Goal: Task Accomplishment & Management: Manage account settings

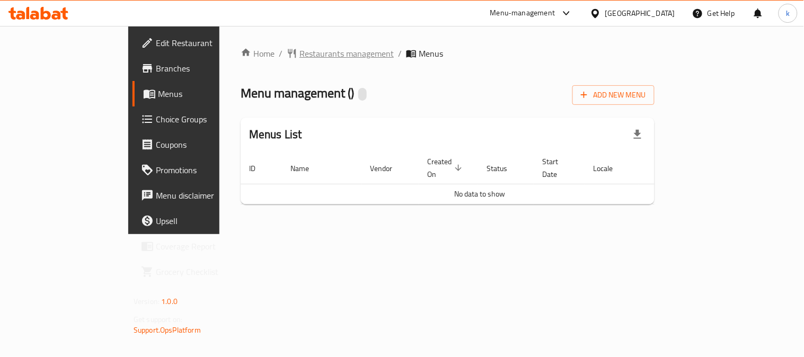
click at [300, 57] on span "Restaurants management" at bounding box center [347, 53] width 94 height 13
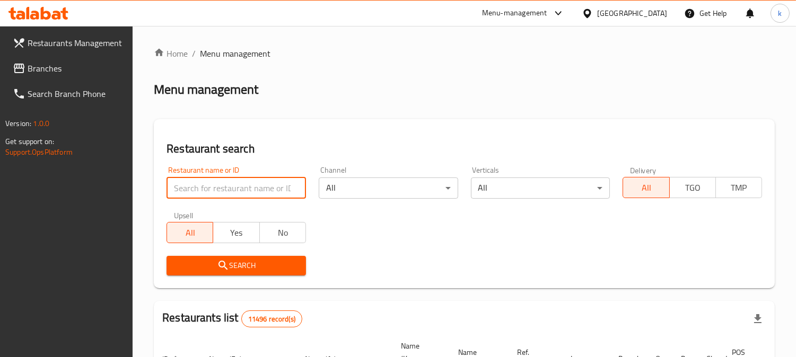
click at [245, 185] on input "search" at bounding box center [236, 188] width 139 height 21
paste input "Yalla Diet"
type input "Yalla Diet"
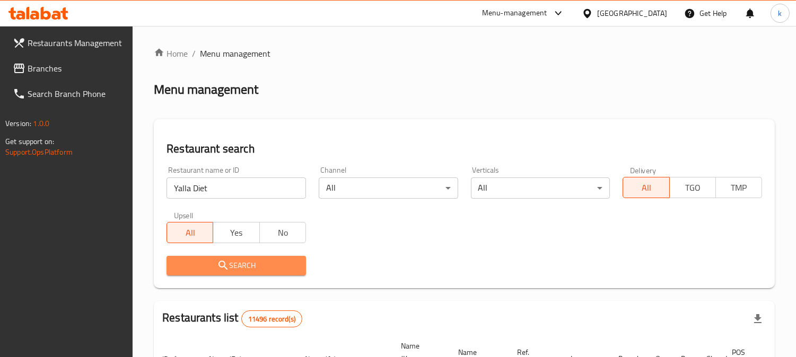
click at [191, 267] on span "Search" at bounding box center [236, 265] width 122 height 13
click at [191, 267] on div at bounding box center [398, 178] width 796 height 357
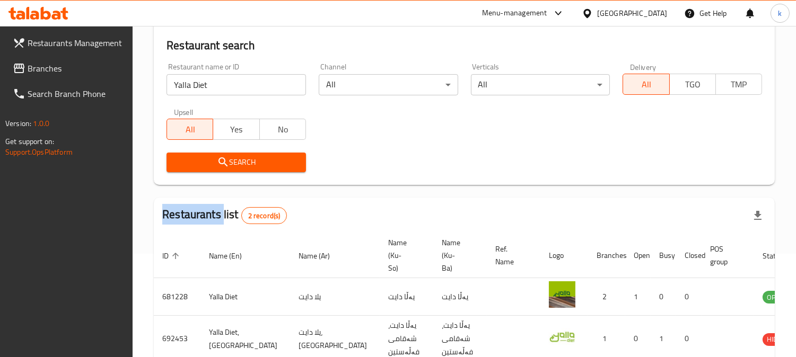
scroll to position [166, 0]
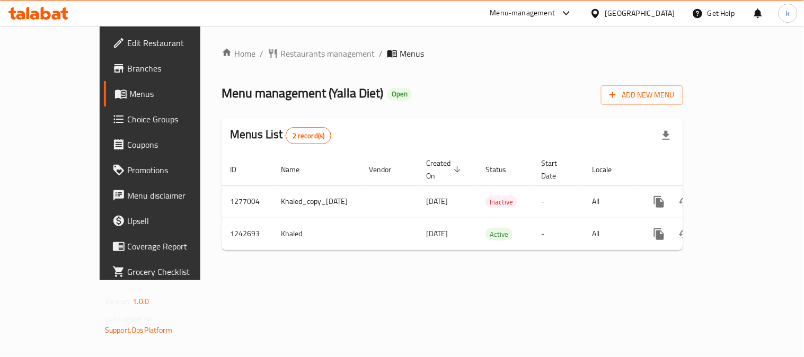
click at [127, 72] on span "Branches" at bounding box center [176, 68] width 98 height 13
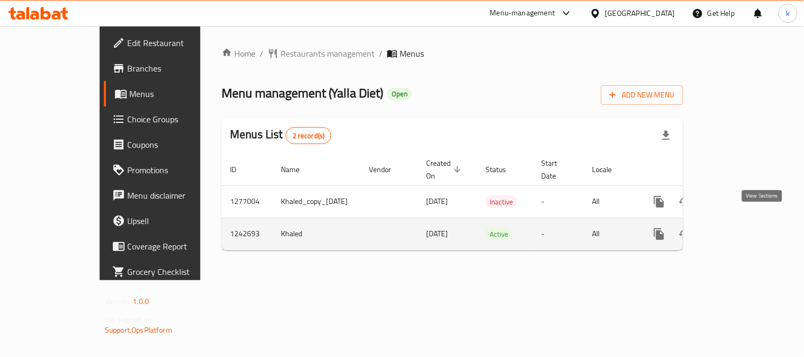
click at [749, 222] on link "enhanced table" at bounding box center [735, 234] width 25 height 25
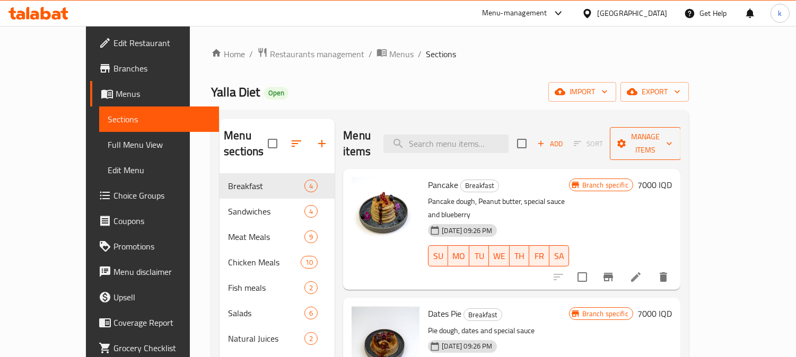
click at [672, 132] on span "Manage items" at bounding box center [645, 143] width 54 height 27
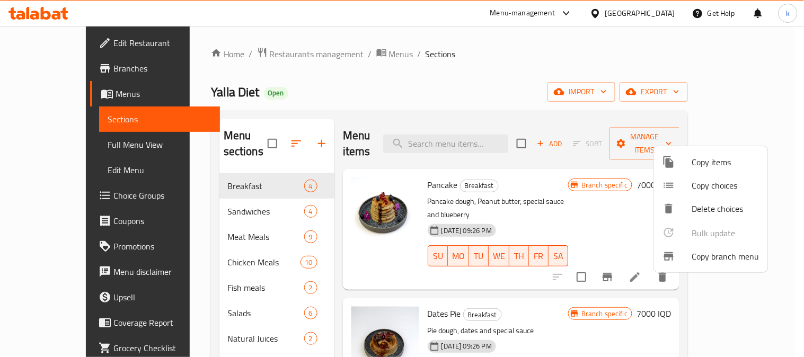
click at [707, 257] on span "Copy branch menu" at bounding box center [726, 256] width 67 height 13
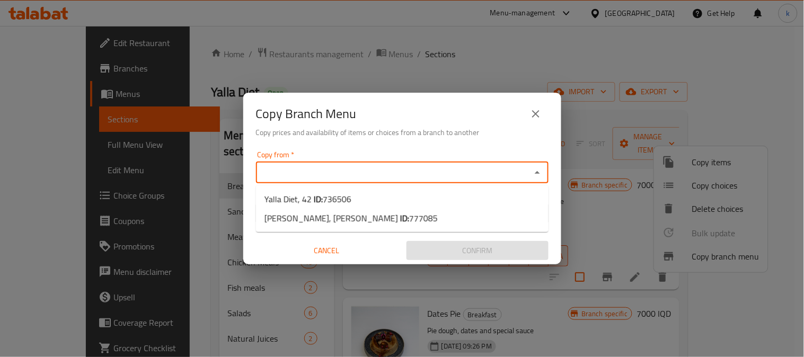
click at [302, 166] on input "Copy from   *" at bounding box center [393, 172] width 269 height 15
click at [341, 195] on span "736506" at bounding box center [337, 199] width 29 height 16
type input "Yalla Diet, 42"
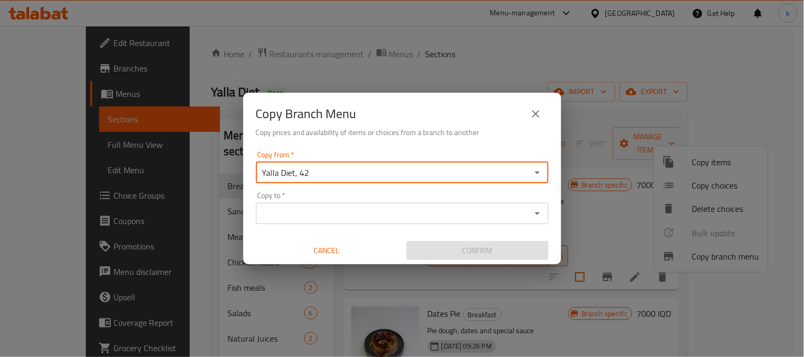
click at [351, 214] on input "Copy to   *" at bounding box center [393, 213] width 269 height 15
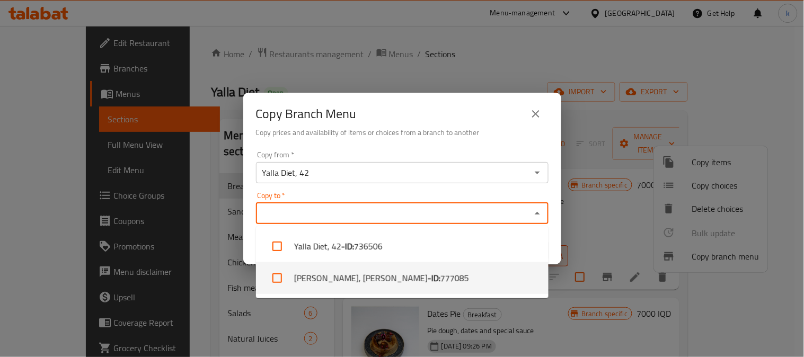
click at [428, 278] on b "- ID:" at bounding box center [434, 278] width 13 height 13
checkbox input "true"
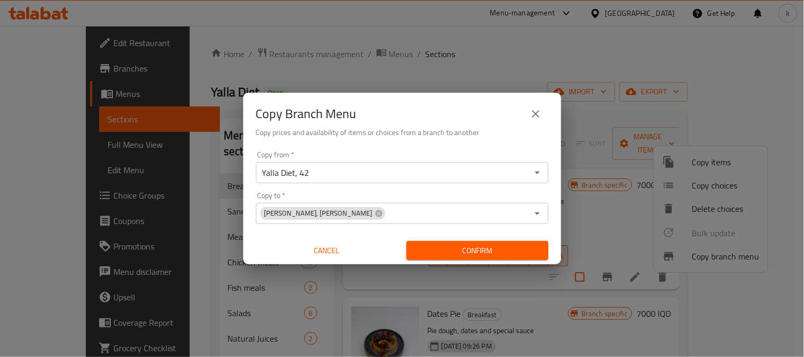
click at [561, 278] on div "Copy Branch Menu Copy prices and availability of items or choices from a branch…" at bounding box center [402, 178] width 804 height 357
click at [497, 252] on span "Confirm" at bounding box center [477, 250] width 125 height 13
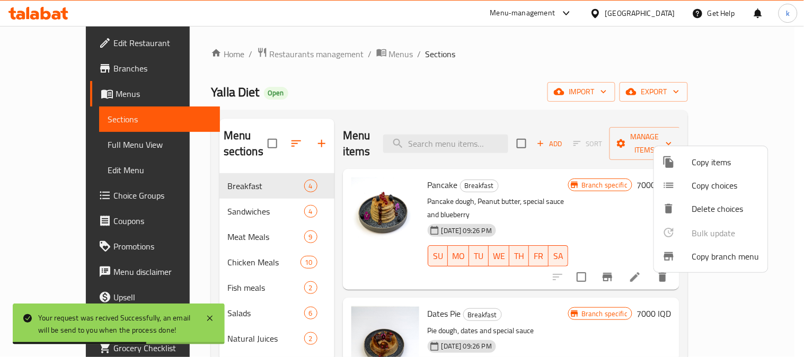
click at [65, 142] on div at bounding box center [402, 178] width 804 height 357
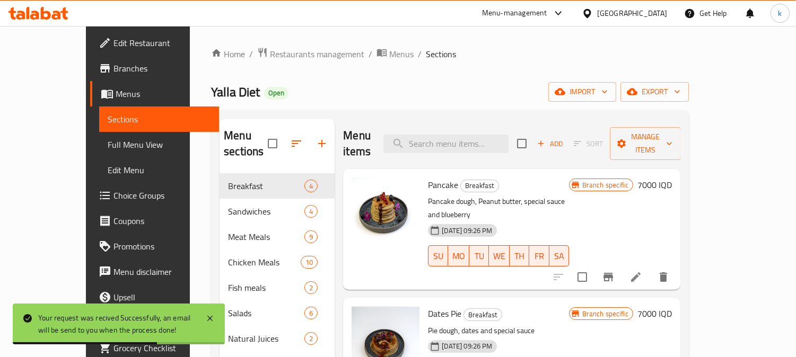
click at [108, 145] on span "Full Menu View" at bounding box center [159, 144] width 103 height 13
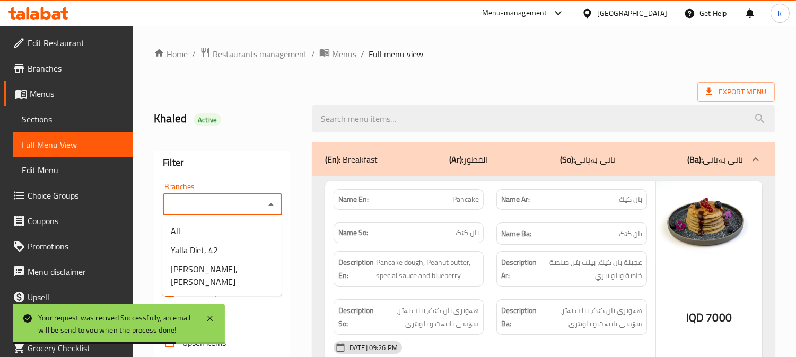
click at [211, 202] on input "Branches" at bounding box center [213, 204] width 95 height 15
click at [227, 267] on span "Yalla Diet, Yarmuk" at bounding box center [222, 275] width 102 height 25
type input "Yalla Diet, Yarmuk"
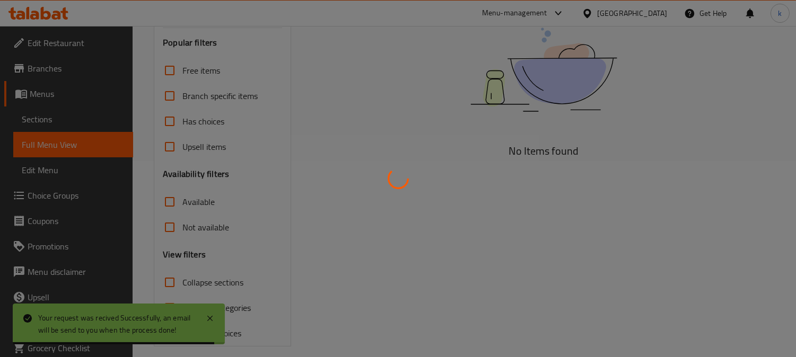
scroll to position [207, 0]
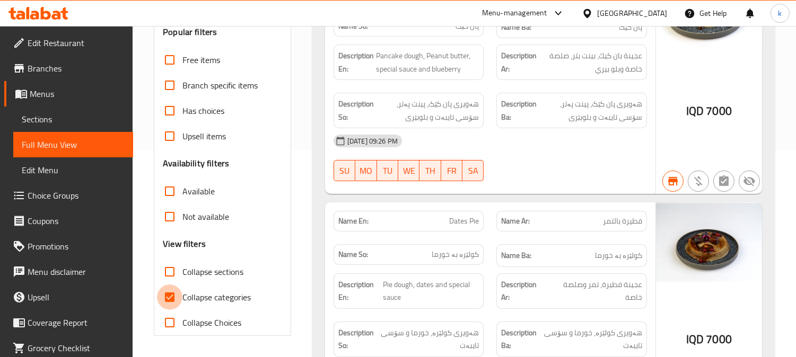
click at [172, 296] on input "Collapse categories" at bounding box center [169, 297] width 25 height 25
checkbox input "false"
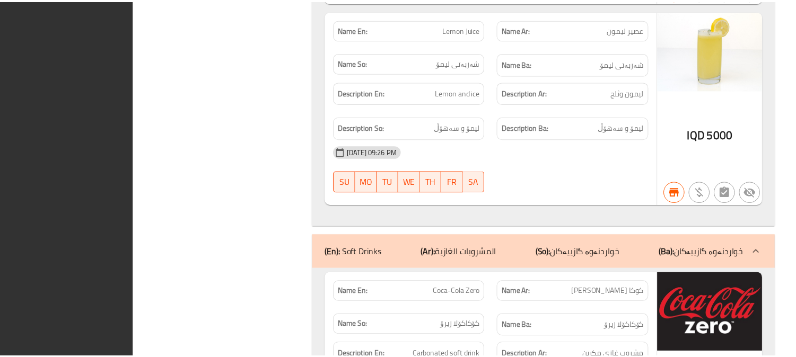
scroll to position [9097, 0]
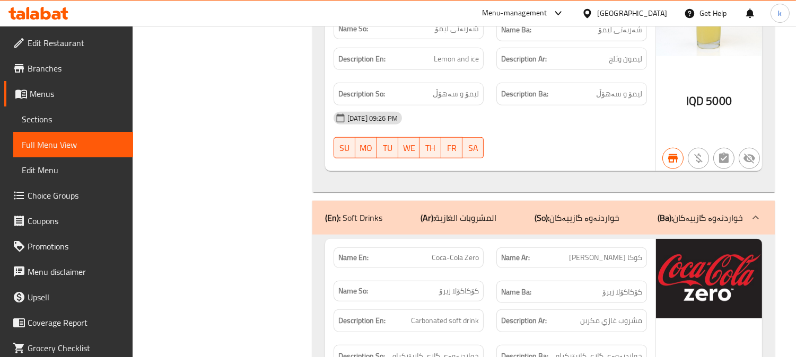
click at [46, 8] on icon at bounding box center [38, 13] width 60 height 13
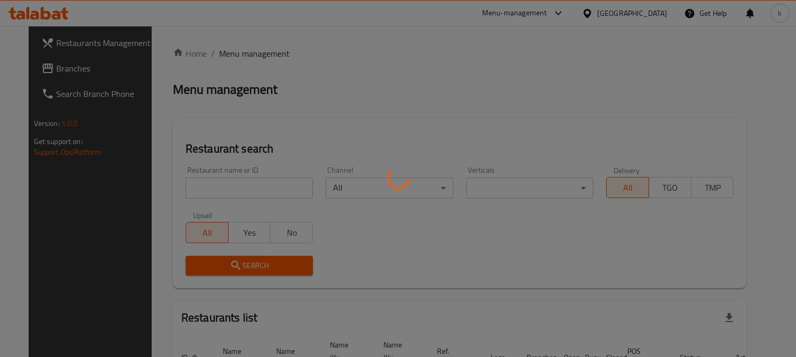
scroll to position [65, 0]
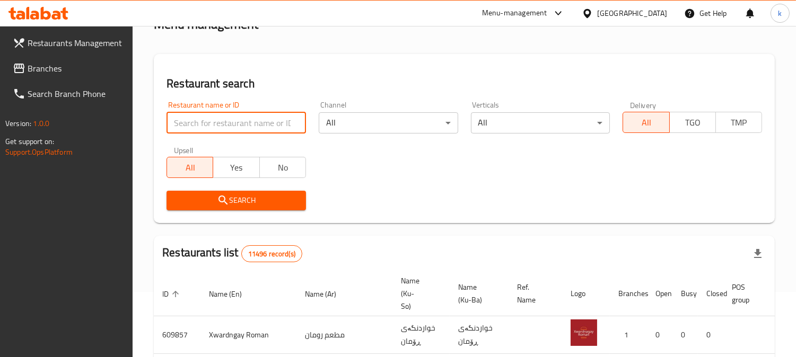
click at [211, 124] on input "search" at bounding box center [236, 122] width 139 height 21
paste input "Qashtota, Basmaiya"
type input "Qashtota, Basmaiya"
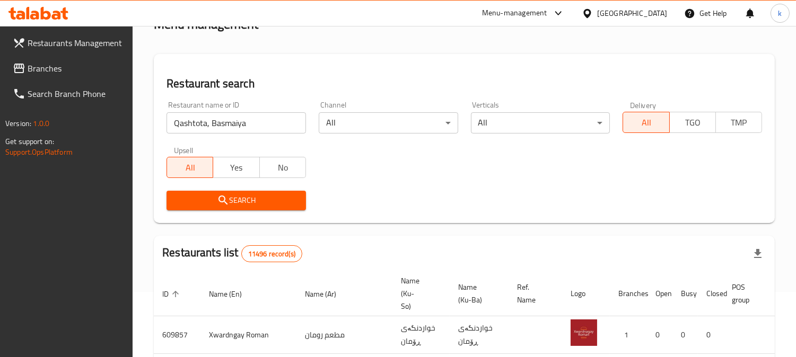
click at [244, 203] on span "Search" at bounding box center [236, 200] width 122 height 13
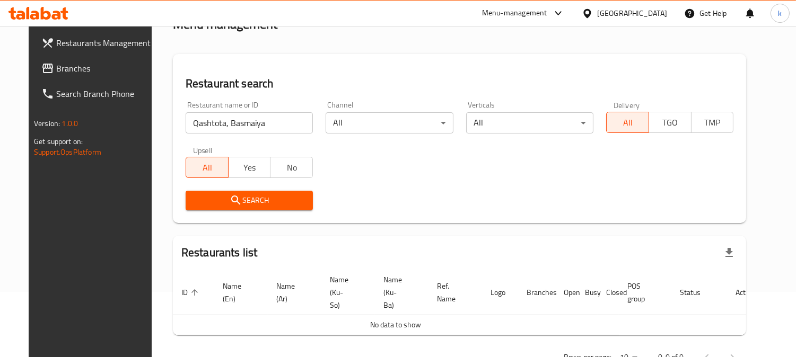
scroll to position [87, 0]
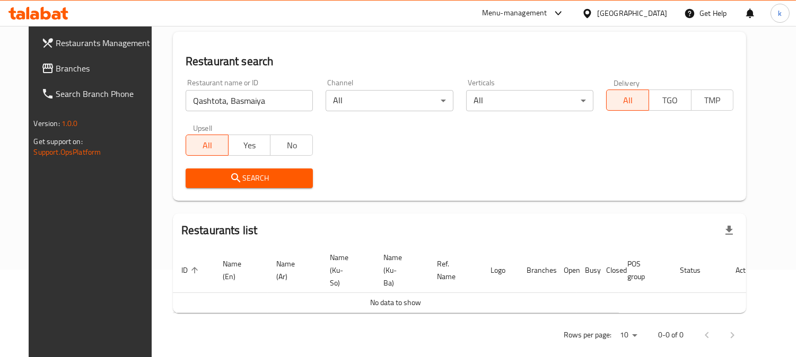
click at [56, 67] on span "Branches" at bounding box center [104, 68] width 97 height 13
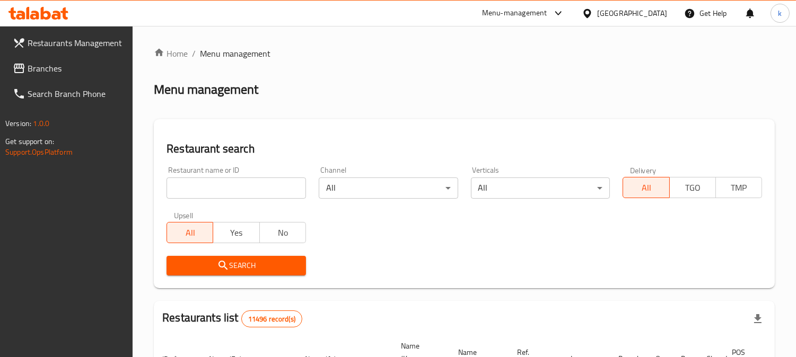
click at [230, 194] on input "search" at bounding box center [236, 188] width 139 height 21
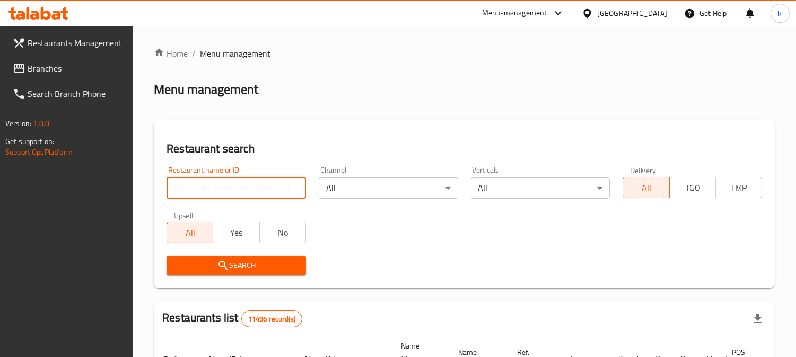
paste input "Qashtota, Basmaiya"
type input "Qashtota"
click button "Search" at bounding box center [236, 266] width 139 height 20
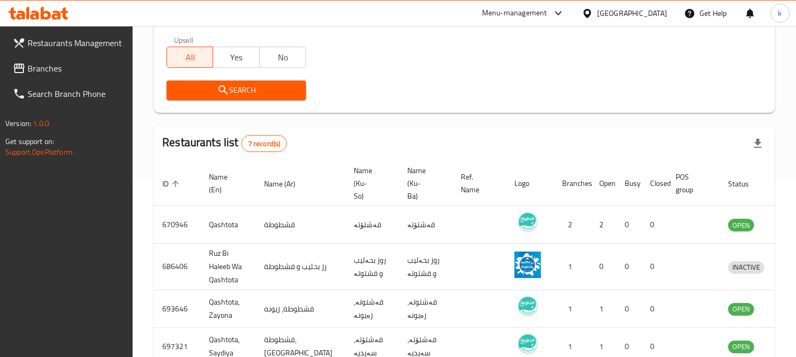
scroll to position [382, 0]
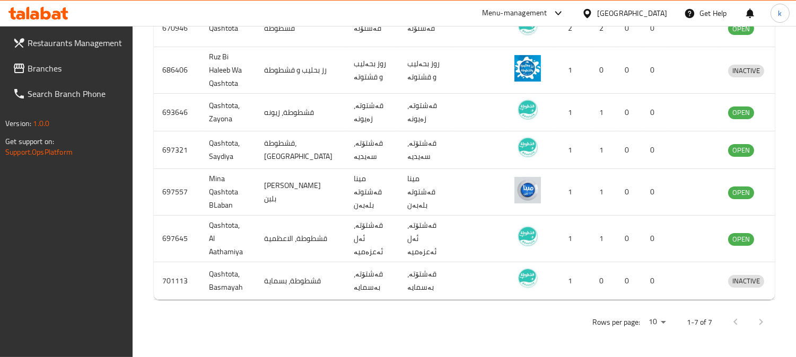
click at [62, 66] on span "Branches" at bounding box center [76, 68] width 97 height 13
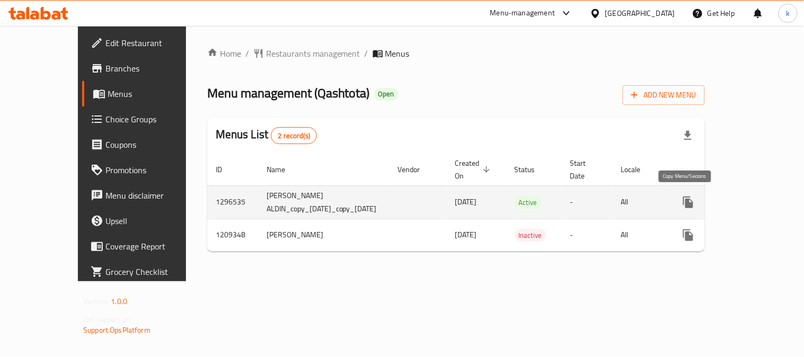
click at [690, 199] on icon "more" at bounding box center [688, 202] width 13 height 13
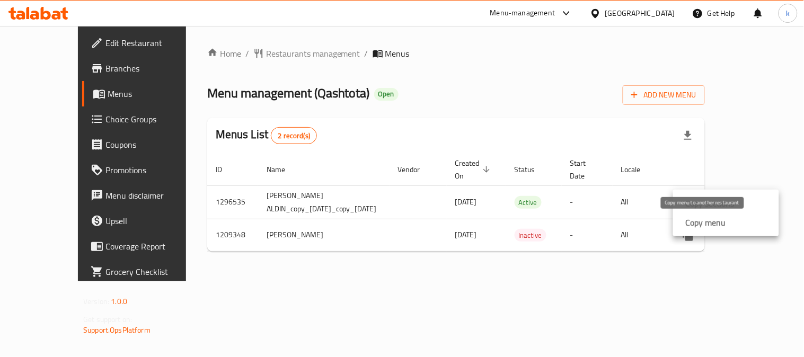
click at [690, 221] on strong "Copy menu" at bounding box center [706, 222] width 40 height 13
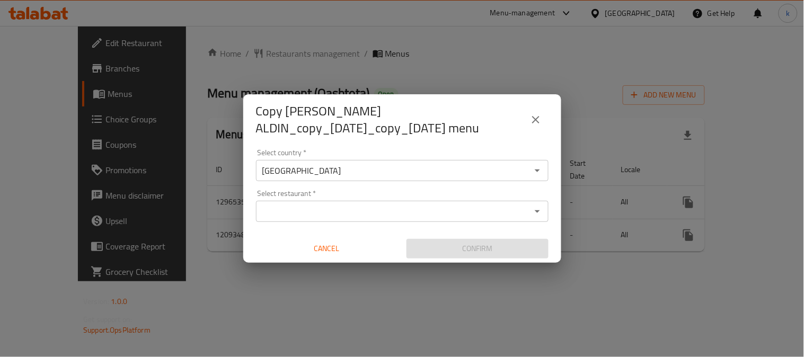
click at [358, 216] on input "Select restaurant   *" at bounding box center [393, 211] width 269 height 15
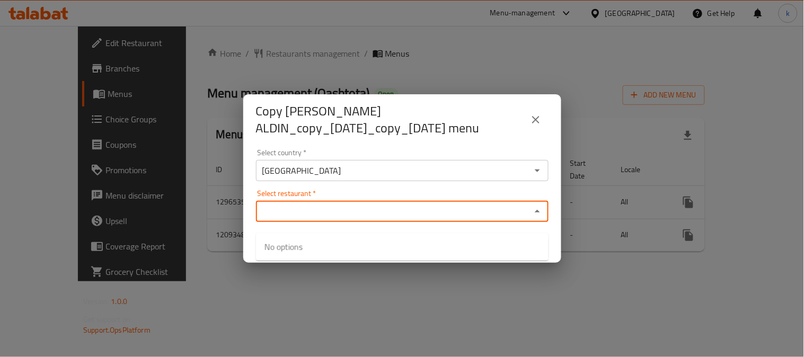
paste input "Qashtota, Basmaiya"
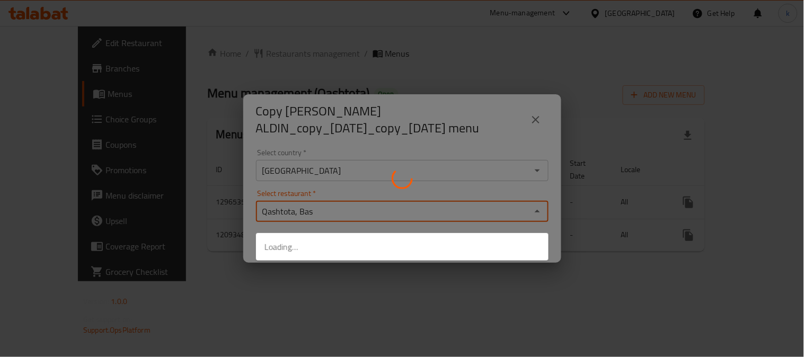
type input "Qashtota, Ba"
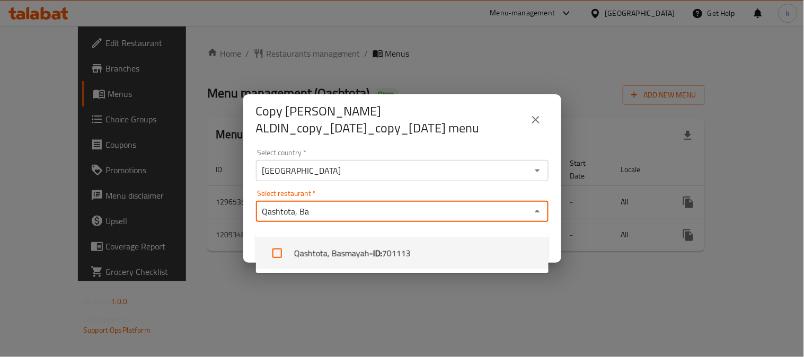
click at [404, 251] on span "701113" at bounding box center [396, 253] width 29 height 13
checkbox input "true"
click at [394, 304] on div "Copy LANA HUSAM ALDIN_copy_12/05/2025_copy_23/06/2025 menu Select country   * I…" at bounding box center [402, 178] width 804 height 357
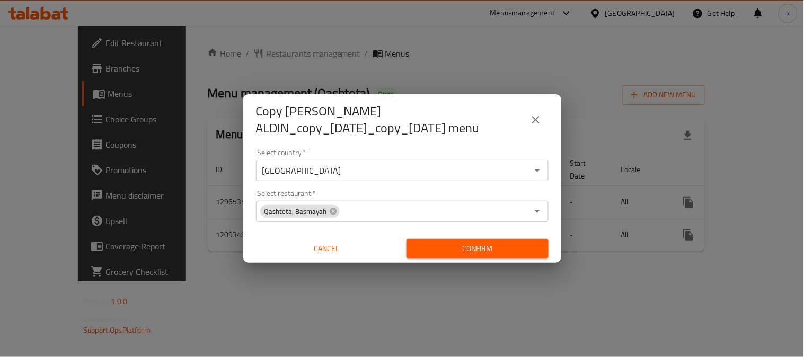
click at [435, 256] on span "Confirm" at bounding box center [477, 248] width 125 height 13
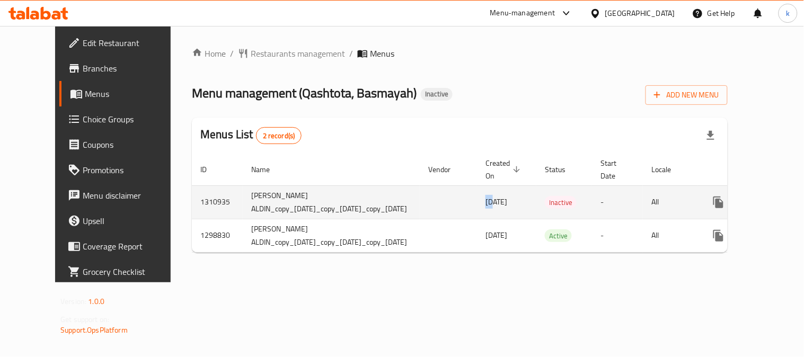
drag, startPoint x: 499, startPoint y: 203, endPoint x: 548, endPoint y: 213, distance: 50.4
click at [533, 204] on td "[DATE]" at bounding box center [506, 202] width 59 height 33
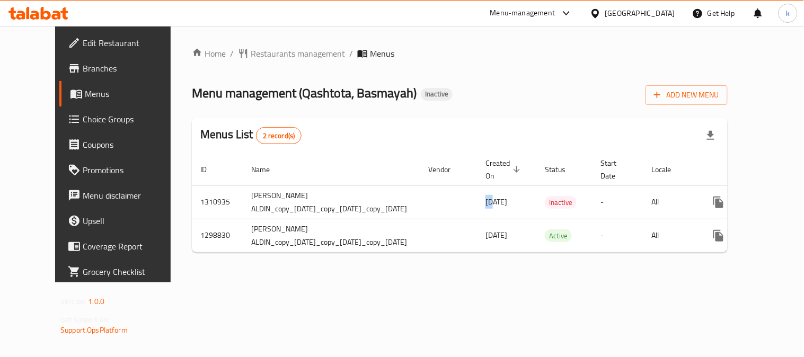
scroll to position [0, 49]
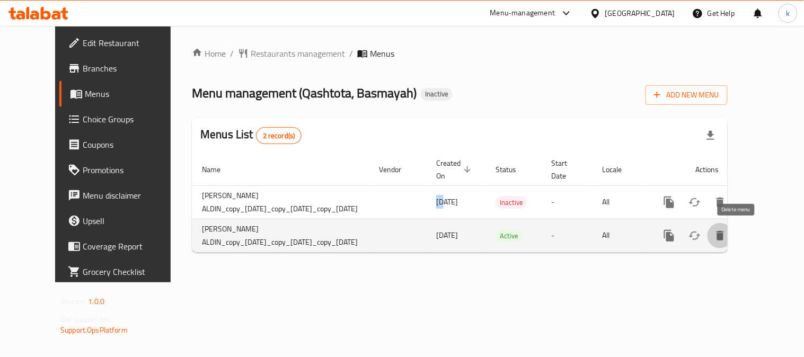
click at [724, 234] on icon "enhanced table" at bounding box center [720, 236] width 7 height 10
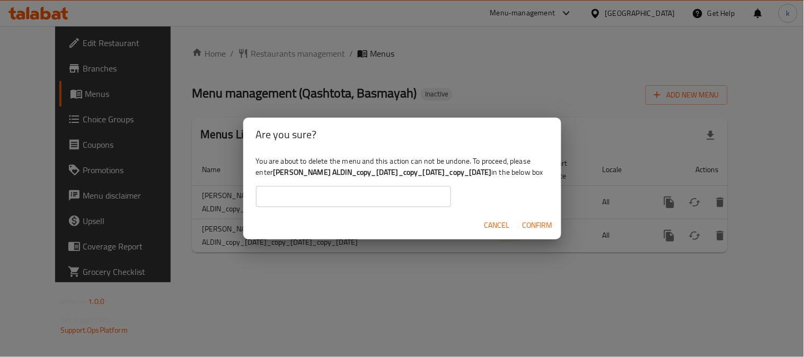
click at [278, 166] on b "LANA HUSAM ALDIN_copy_12/05/2025_copy_23/06/2025_copy_03/07/2025" at bounding box center [382, 172] width 218 height 14
drag, startPoint x: 274, startPoint y: 166, endPoint x: 535, endPoint y: 166, distance: 260.9
click at [535, 166] on div "You are about to delete the menu and this action can not be undone. To proceed,…" at bounding box center [402, 181] width 318 height 59
copy b "LANA HUSAM ALDIN_copy_12/05/2025_copy_23/06/2025_copy_03/07/2025"
click at [300, 207] on input "text" at bounding box center [353, 196] width 195 height 21
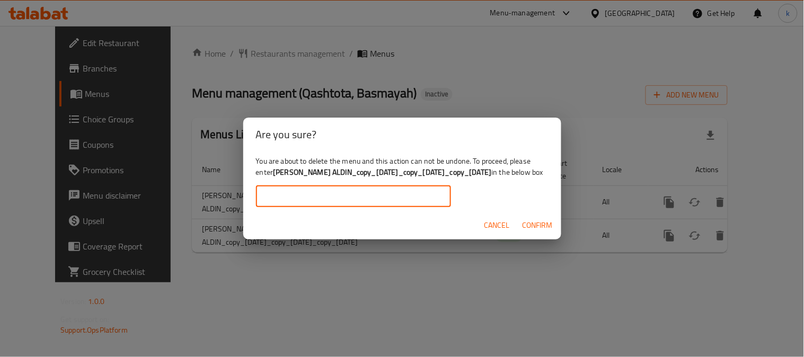
paste input "LANA HUSAM ALDIN_copy_12/05/2025_copy_23/06/2025_copy_03/07/2025"
type input "LANA HUSAM ALDIN_copy_12/05/2025_copy_23/06/2025_copy_03/07/2025"
click at [521, 232] on button "Confirm" at bounding box center [538, 226] width 39 height 20
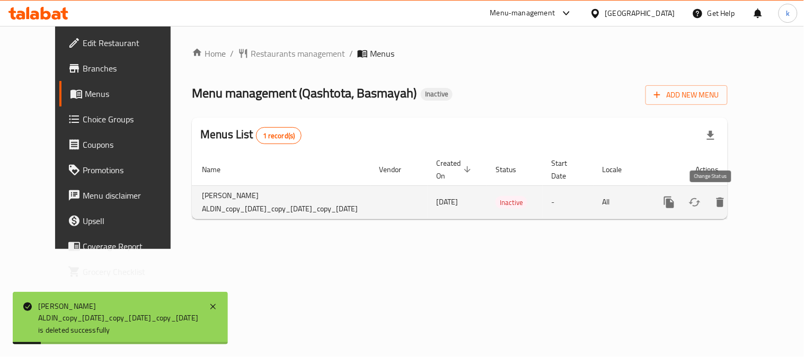
click at [702, 203] on icon "enhanced table" at bounding box center [695, 202] width 13 height 13
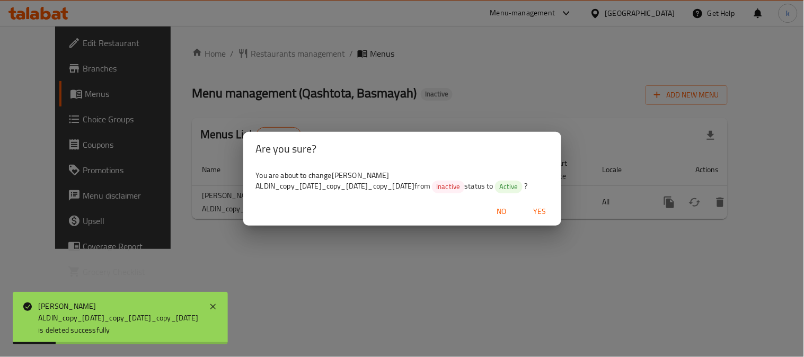
drag, startPoint x: 535, startPoint y: 210, endPoint x: 608, endPoint y: 220, distance: 74.4
click at [537, 210] on button "Yes" at bounding box center [540, 212] width 34 height 20
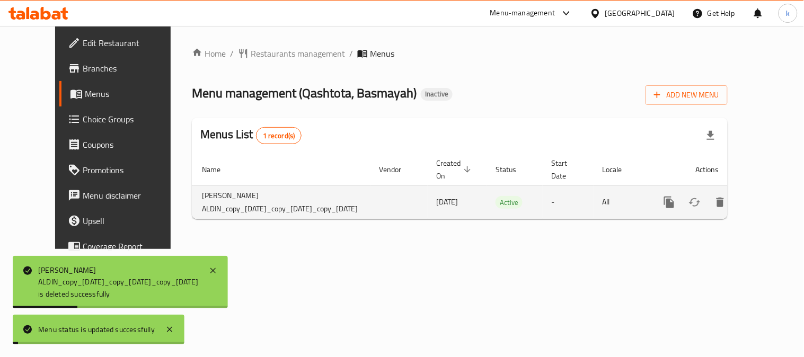
click at [751, 204] on icon "enhanced table" at bounding box center [746, 203] width 10 height 10
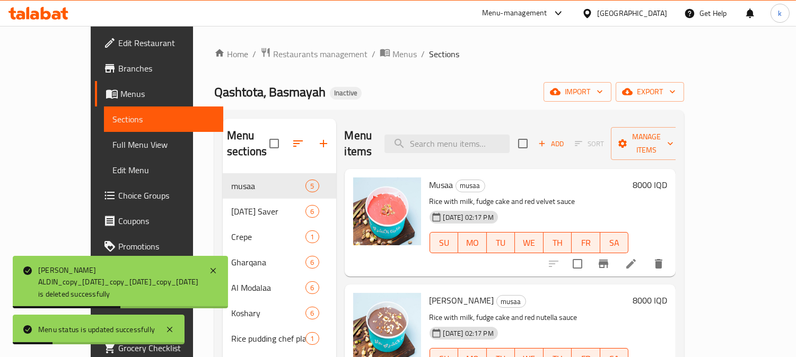
click at [104, 180] on link "Edit Menu" at bounding box center [164, 169] width 120 height 25
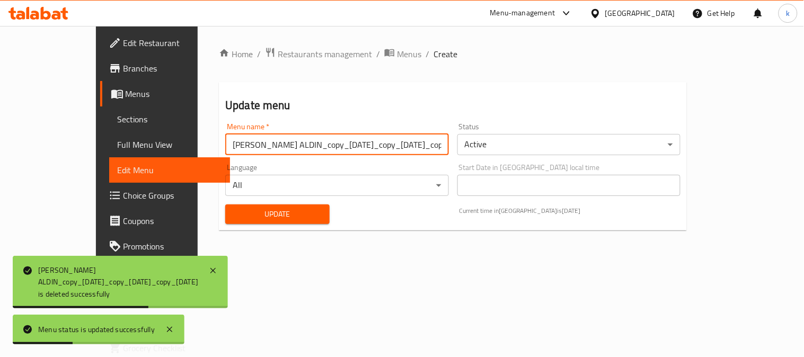
click at [225, 155] on input "LANA HUSAM ALDIN_copy_12/05/2025_copy_23/06/2025_copy_10/09/2025" at bounding box center [337, 144] width 224 height 21
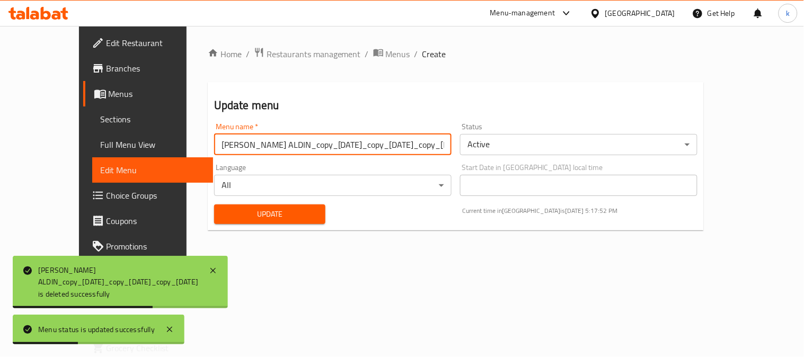
click at [221, 155] on input "LANA HUSAM ALDIN_copy_12/05/2025_copy_23/06/2025_copy_10/09/2025" at bounding box center [333, 144] width 238 height 21
click at [219, 152] on input "text" at bounding box center [333, 144] width 238 height 21
type input "Khaled"
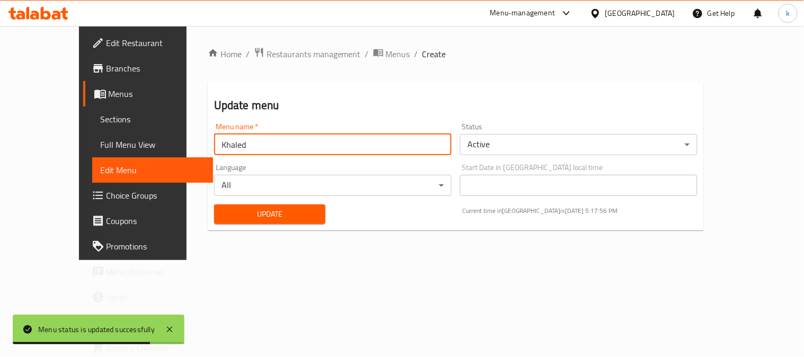
click at [223, 208] on span "Update" at bounding box center [270, 214] width 94 height 13
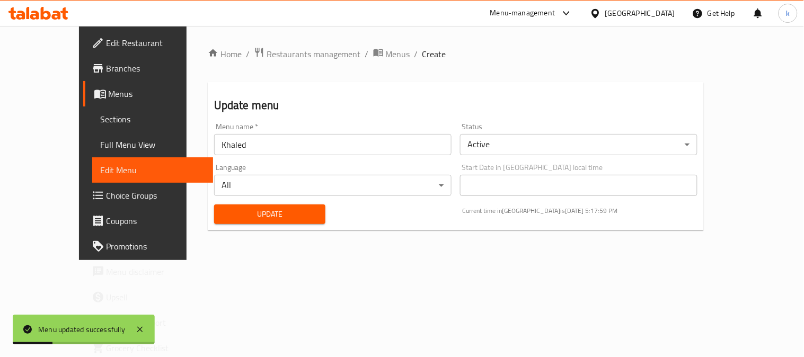
click at [107, 46] on span "Edit Restaurant" at bounding box center [156, 43] width 98 height 13
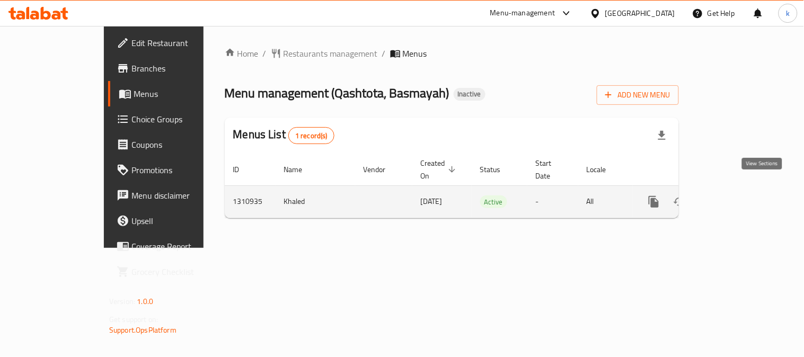
click at [743, 192] on link "enhanced table" at bounding box center [730, 201] width 25 height 25
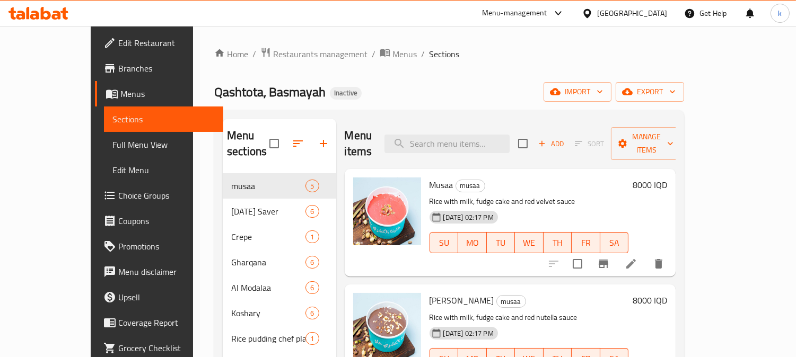
click at [112, 148] on span "Full Menu View" at bounding box center [163, 144] width 103 height 13
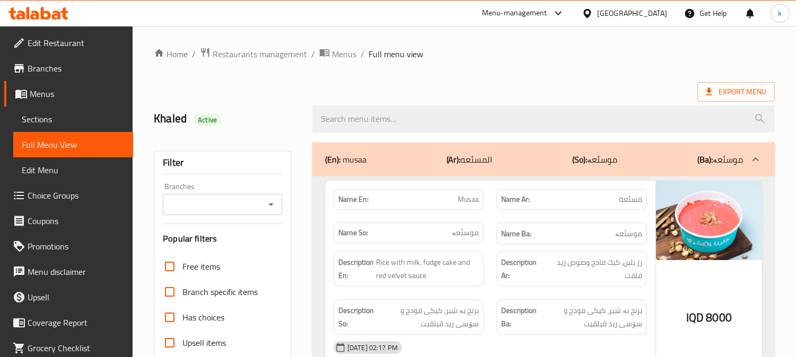
click at [225, 199] on input "Branches" at bounding box center [213, 204] width 95 height 15
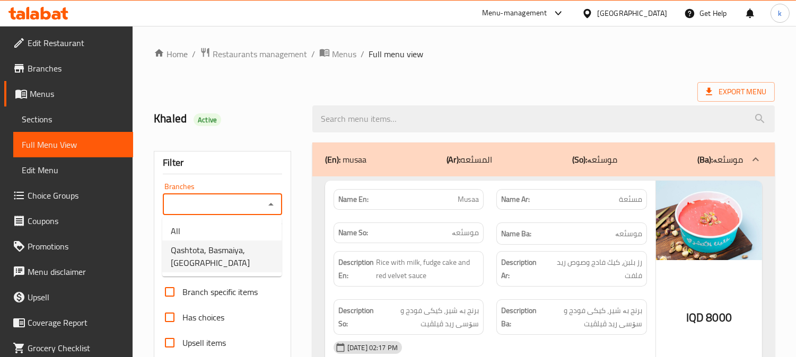
click at [221, 248] on span "Qashtota, Basmaiya, Basmaiya" at bounding box center [222, 256] width 102 height 25
type input "Qashtota, Basmaiya, Basmaiya"
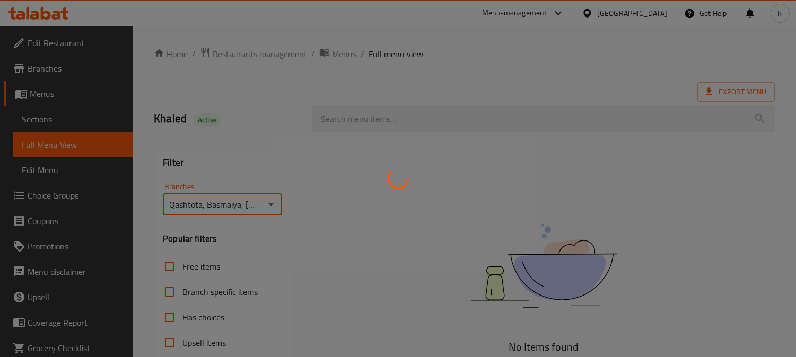
scroll to position [196, 0]
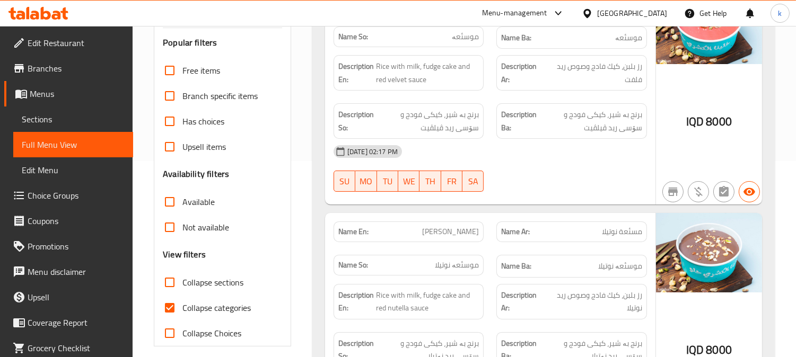
click at [169, 308] on input "Collapse categories" at bounding box center [169, 307] width 25 height 25
checkbox input "false"
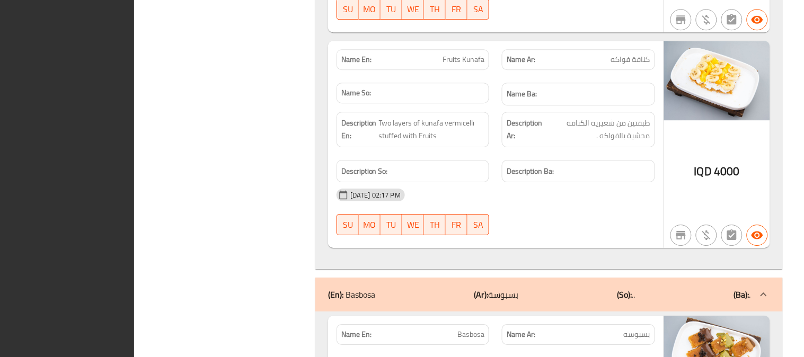
scroll to position [0, 0]
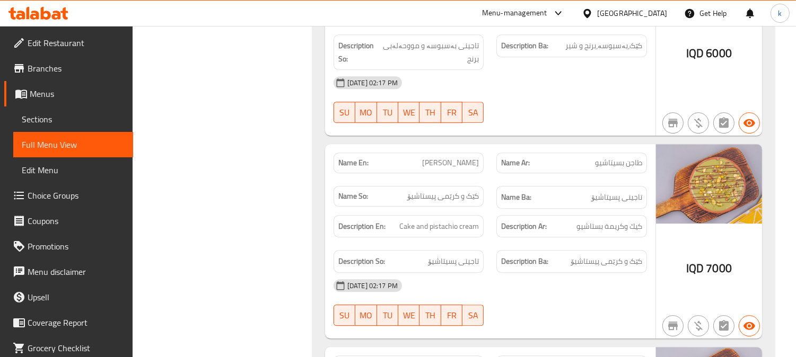
click at [52, 14] on icon at bounding box center [38, 13] width 60 height 13
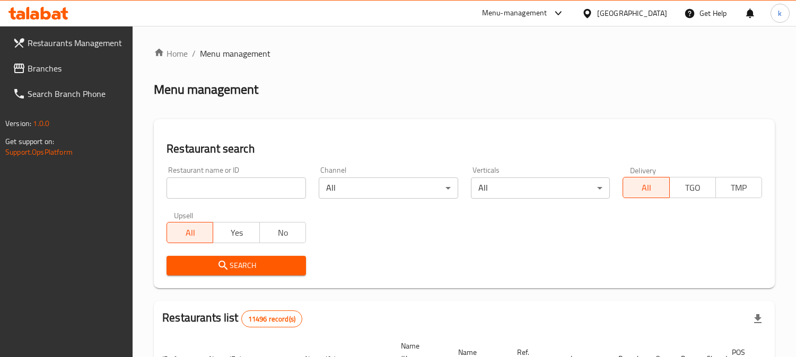
scroll to position [65, 0]
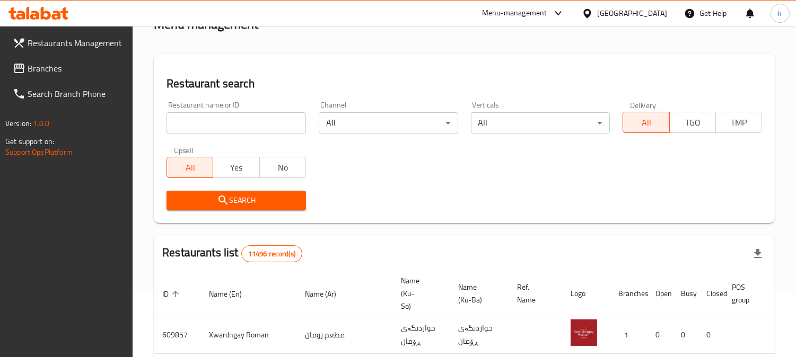
drag, startPoint x: 232, startPoint y: 122, endPoint x: 229, endPoint y: 133, distance: 11.1
click at [232, 122] on input "search" at bounding box center [236, 122] width 139 height 21
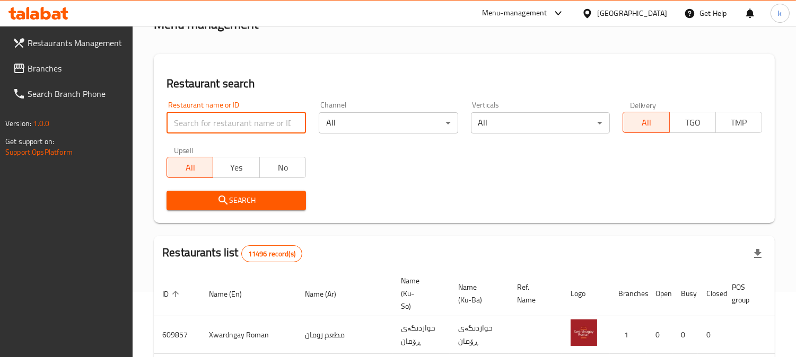
paste input "تجهيزات"
type input "تجهيزات"
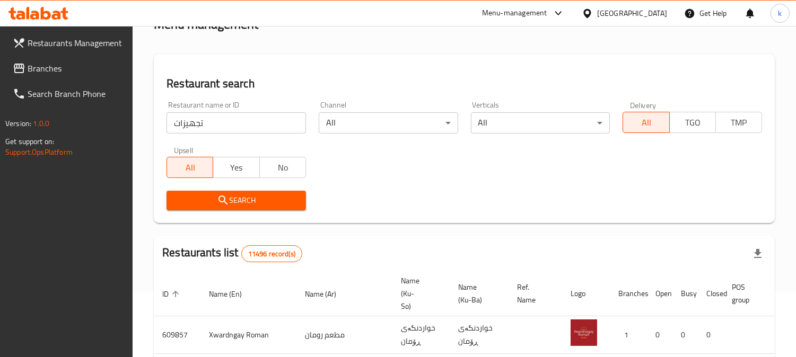
click at [207, 191] on button "Search" at bounding box center [236, 201] width 139 height 20
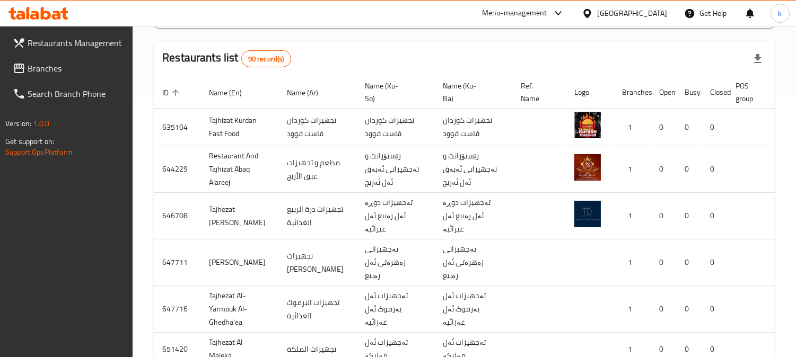
scroll to position [261, 0]
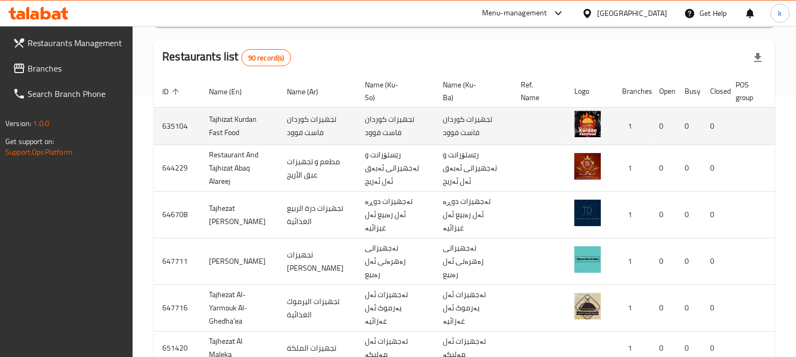
click at [218, 135] on td "Tajhizat Kurdan Fast Food" at bounding box center [239, 127] width 78 height 38
copy td "Tajhizat"
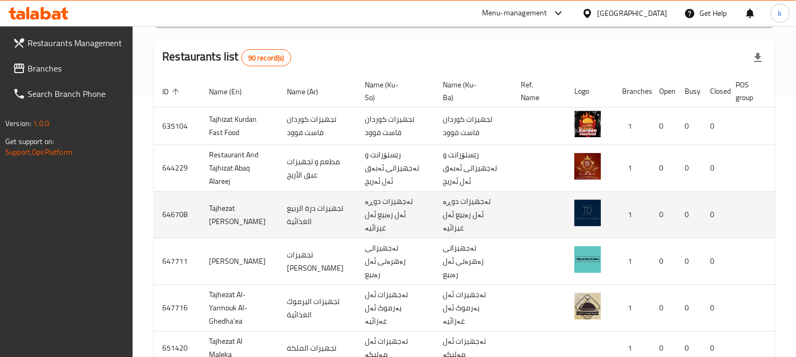
click at [356, 239] on td "تەجهیزات دوڕە ئەل رەبیع ئەل غیزائیە" at bounding box center [395, 215] width 78 height 47
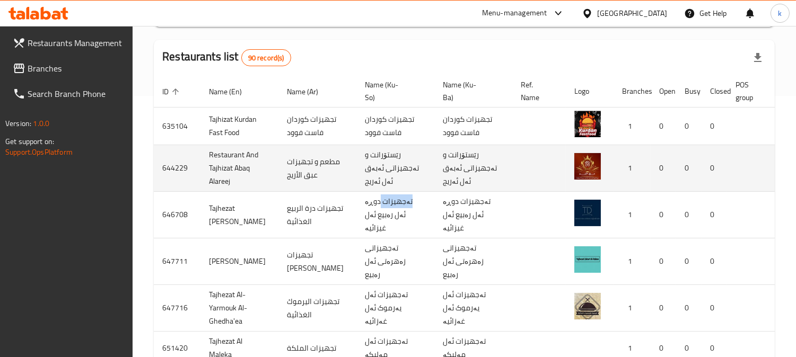
copy td "تەجهیزات"
